Goal: Task Accomplishment & Management: Use online tool/utility

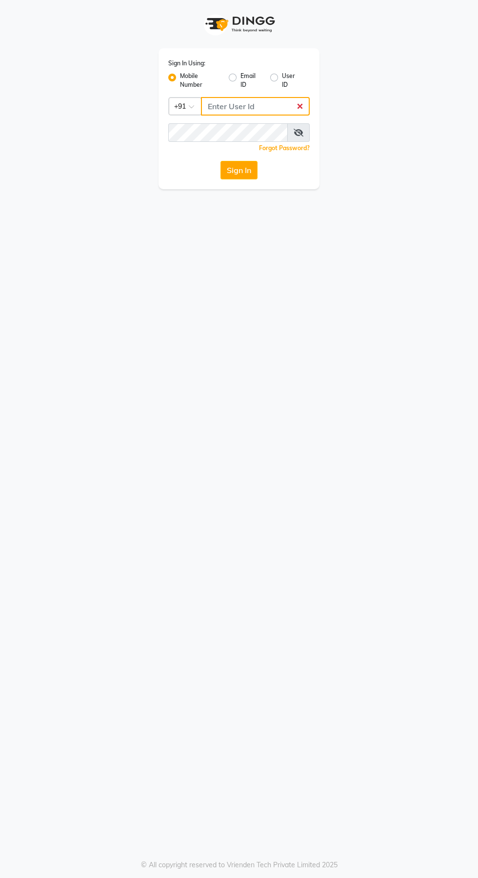
type input "7044537124"
click at [220, 161] on button "Sign In" at bounding box center [238, 170] width 37 height 19
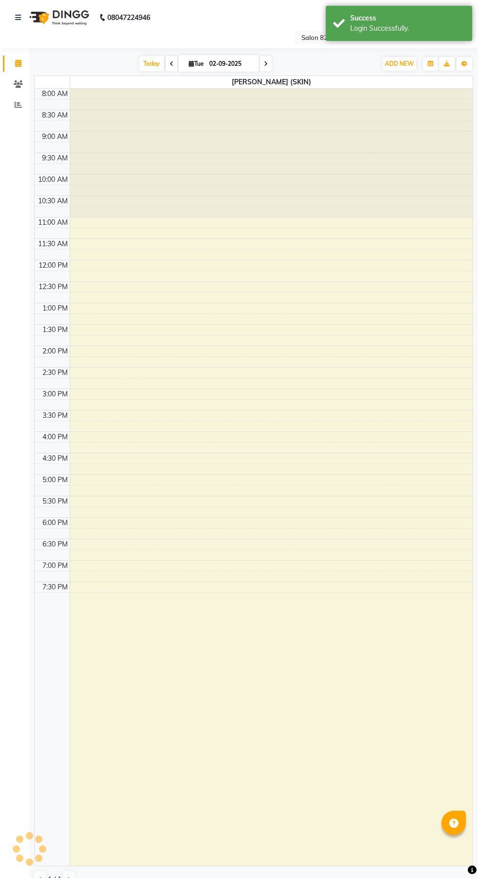
select select "en"
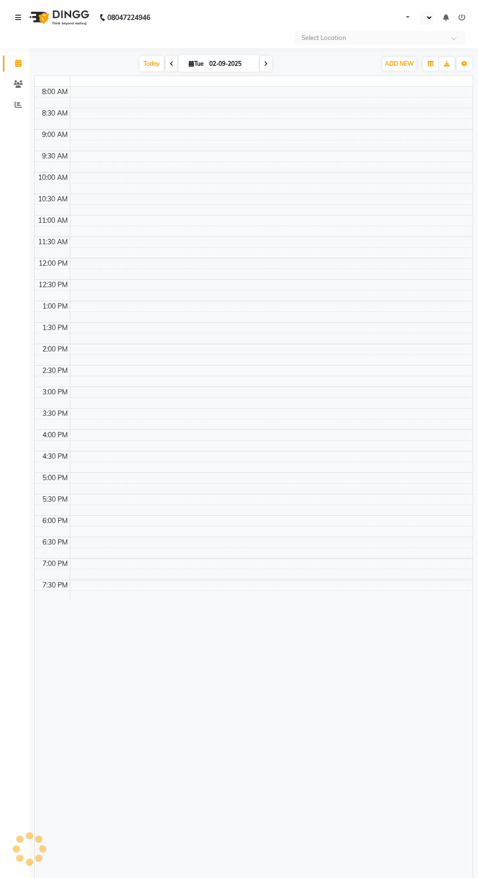
select select "en"
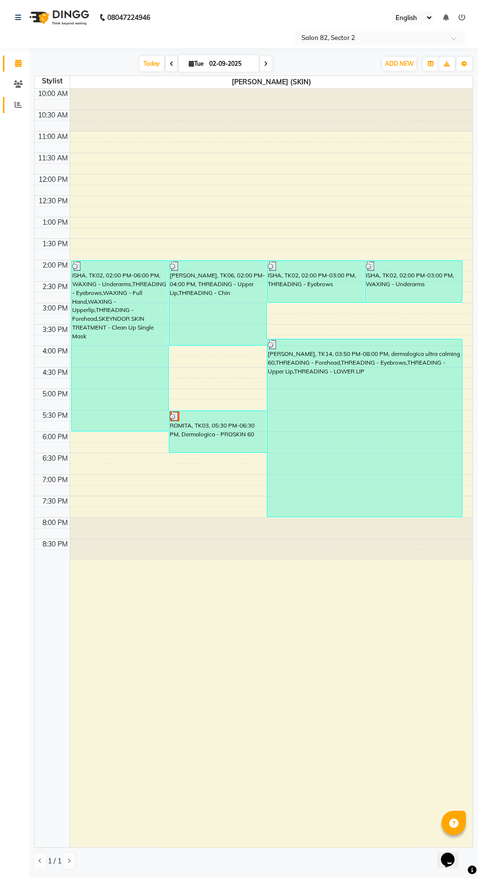
click at [18, 104] on icon at bounding box center [18, 104] width 7 height 7
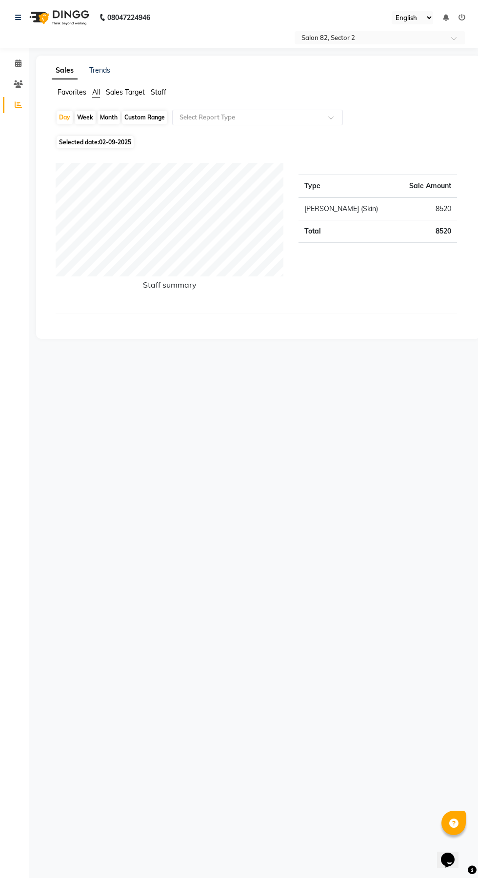
click at [111, 118] on div "Month" at bounding box center [109, 118] width 22 height 14
select select "9"
select select "2025"
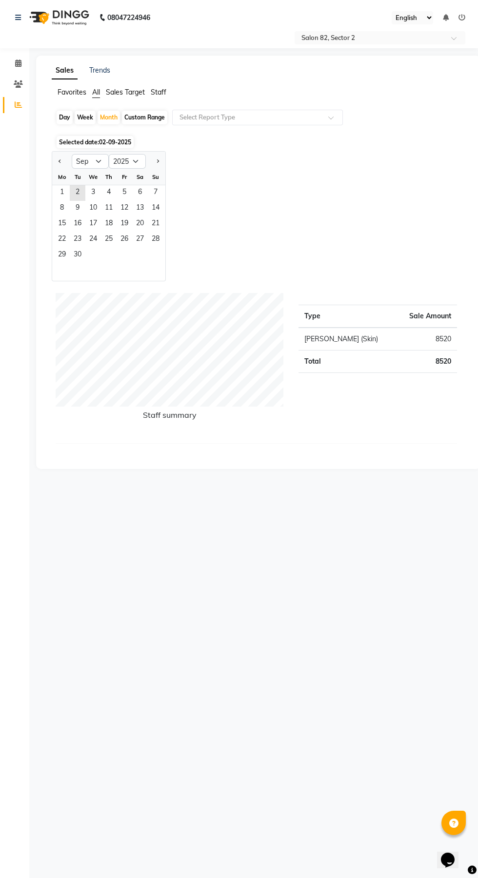
click at [62, 192] on span "1" at bounding box center [62, 193] width 16 height 16
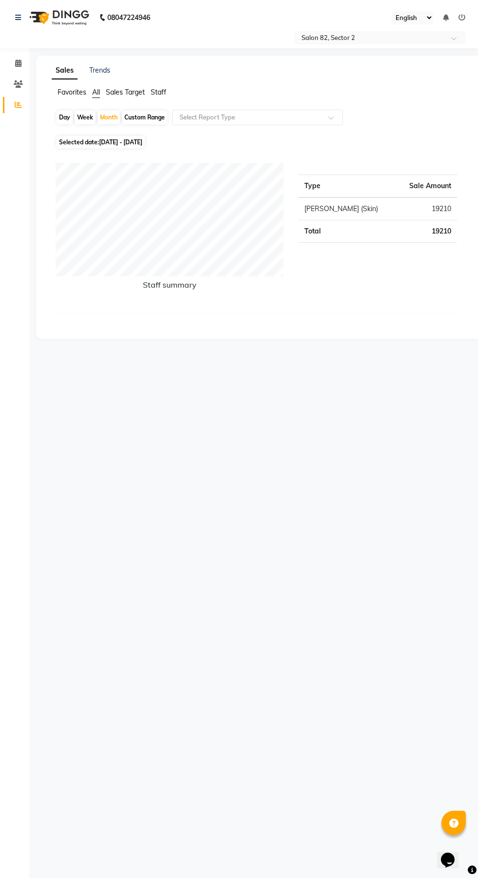
click at [338, 121] on span at bounding box center [334, 121] width 12 height 10
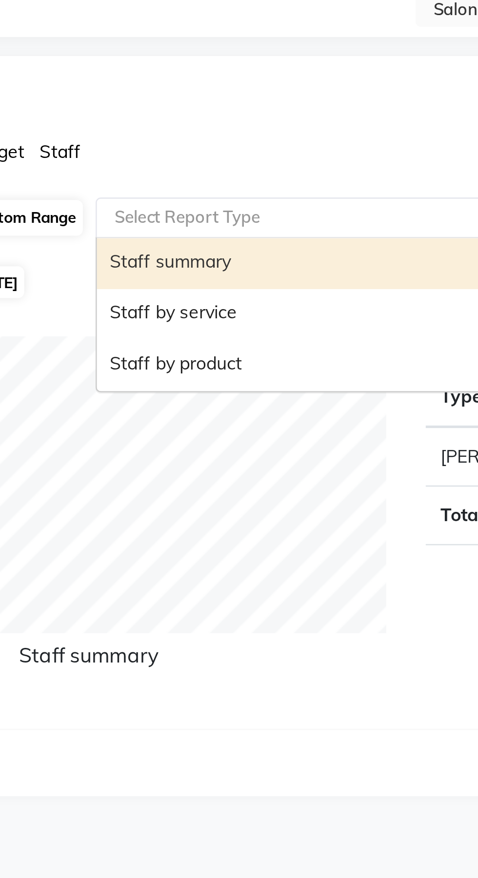
click at [221, 156] on div "Staff by service" at bounding box center [258, 155] width 170 height 20
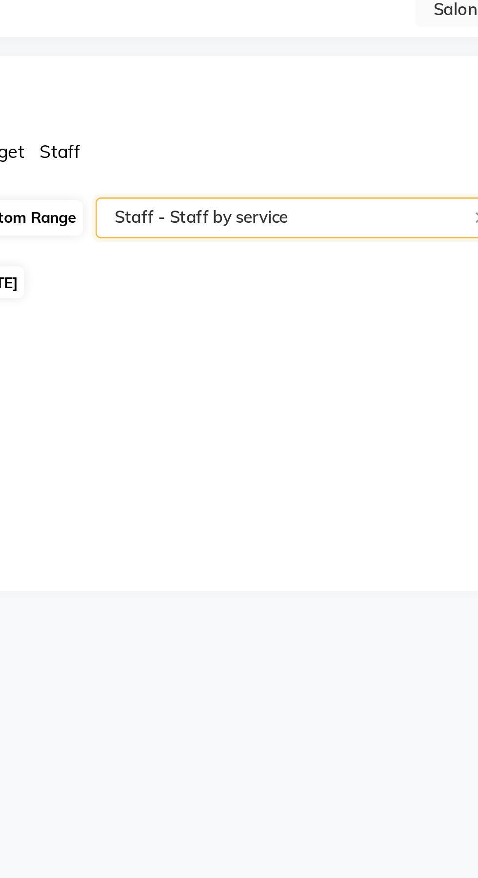
select select "csv"
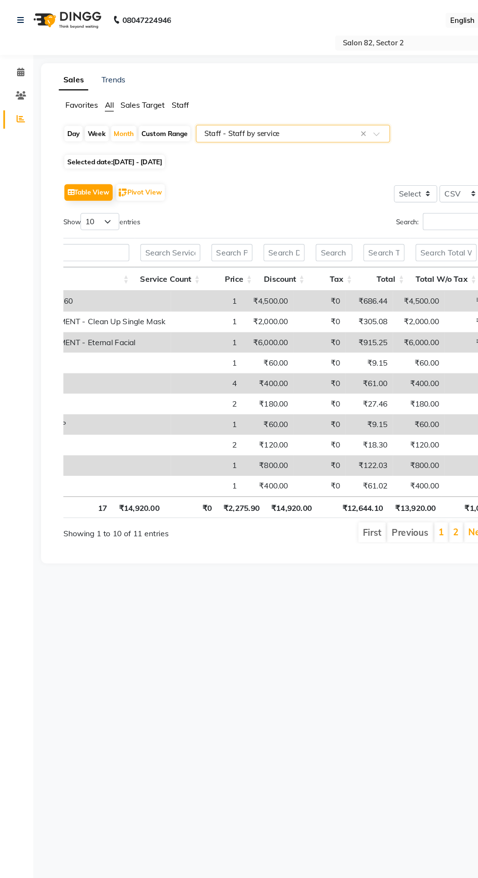
scroll to position [0, 211]
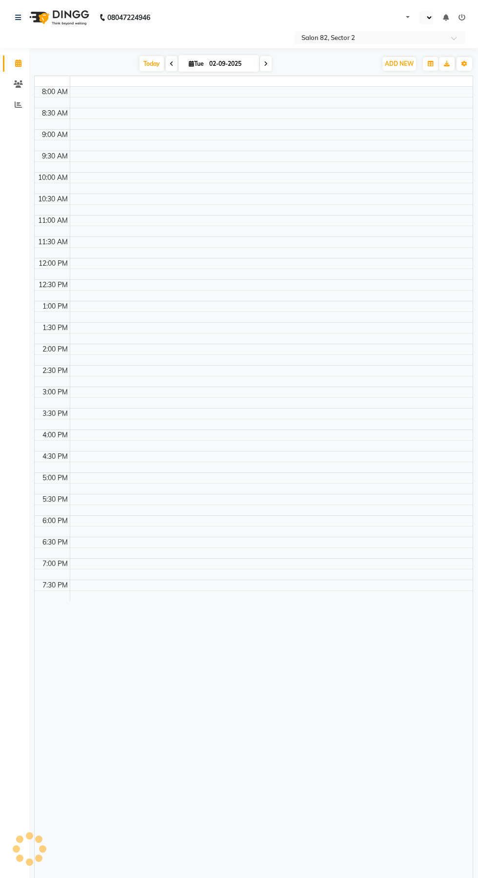
click at [280, 109] on td at bounding box center [271, 113] width 403 height 11
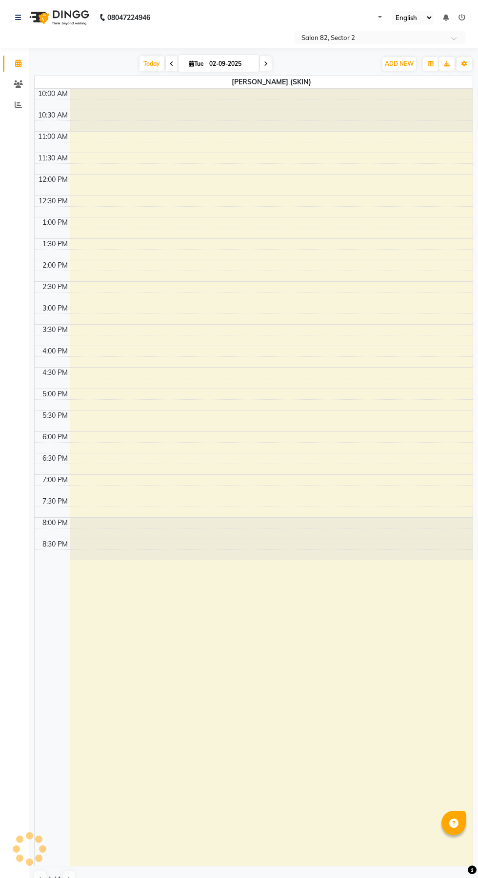
select select "en"
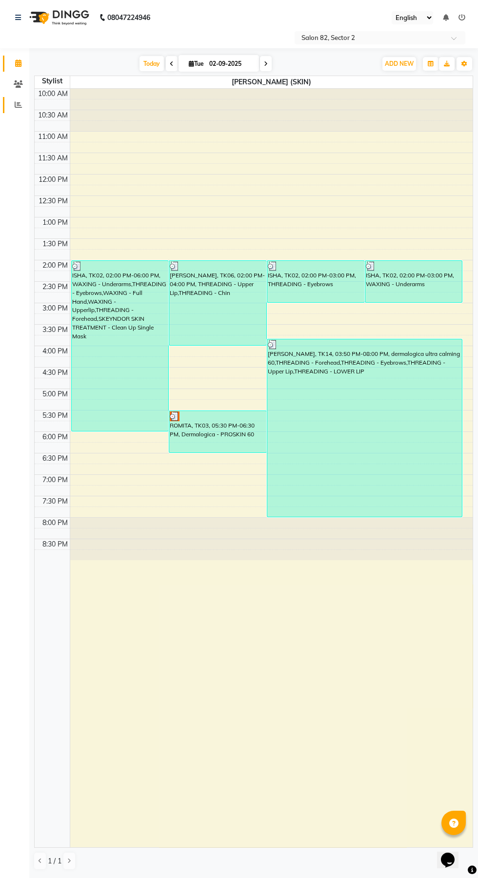
click at [15, 110] on span at bounding box center [18, 104] width 17 height 11
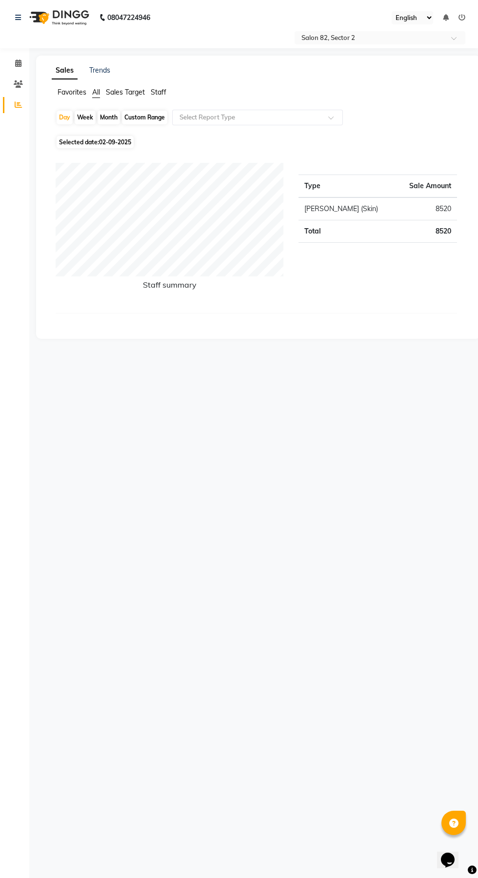
click at [114, 117] on div "Month" at bounding box center [109, 118] width 22 height 14
select select "9"
select select "2025"
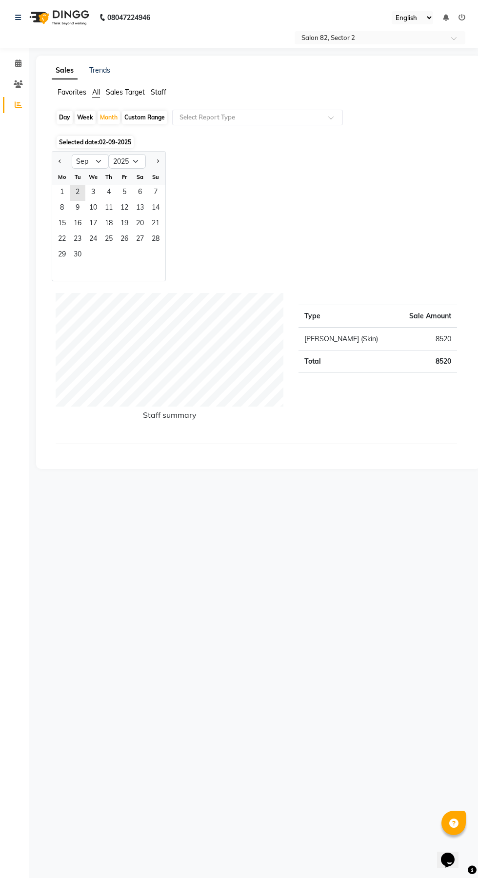
click at [78, 192] on span "2" at bounding box center [78, 193] width 16 height 16
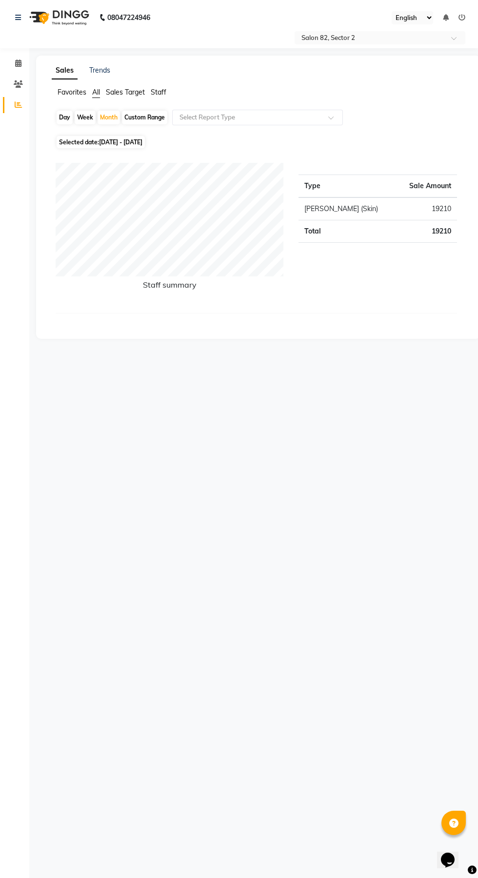
click at [277, 115] on input "text" at bounding box center [247, 118] width 140 height 10
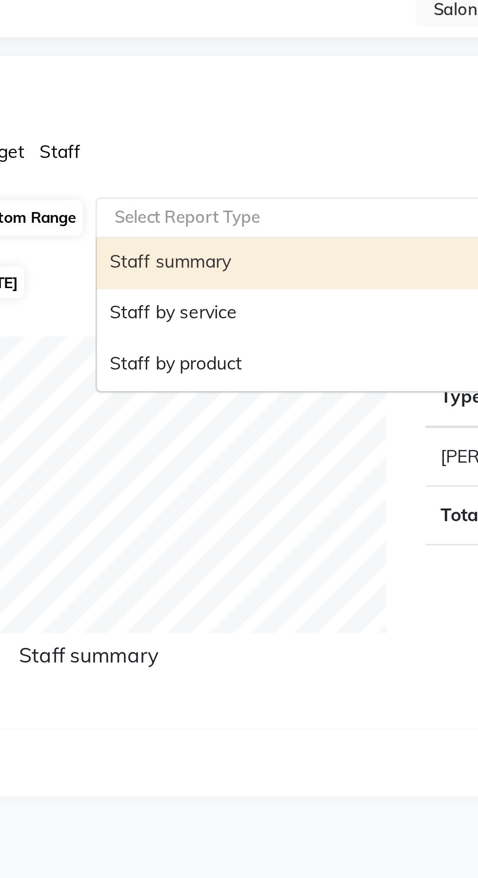
click at [222, 155] on div "Staff by service" at bounding box center [258, 155] width 170 height 20
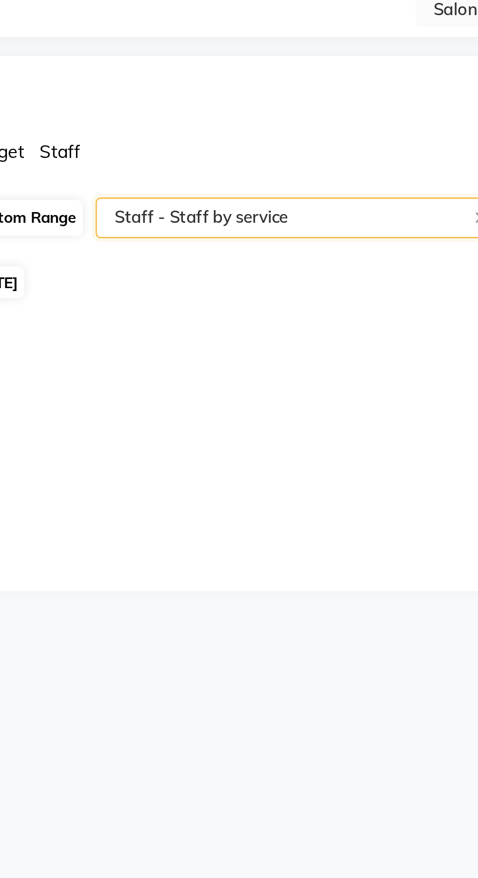
select select "csv"
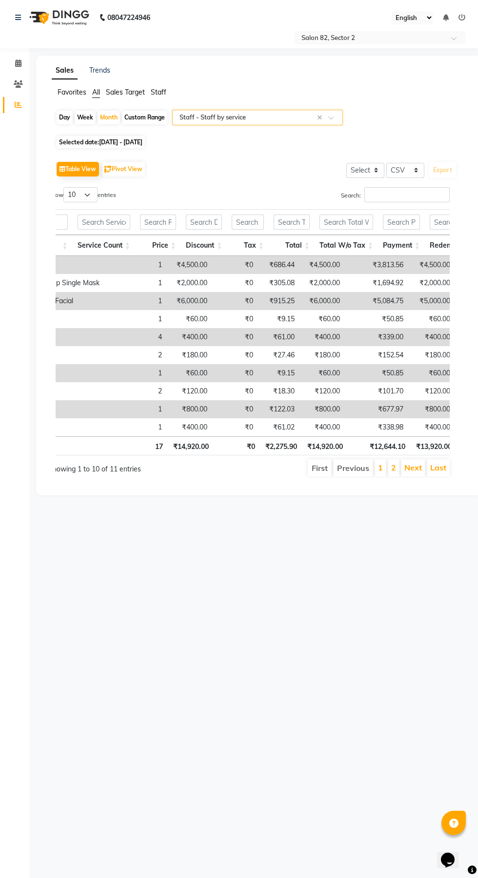
scroll to position [0, 294]
